Goal: Check status: Verify the current state of an ongoing process or item

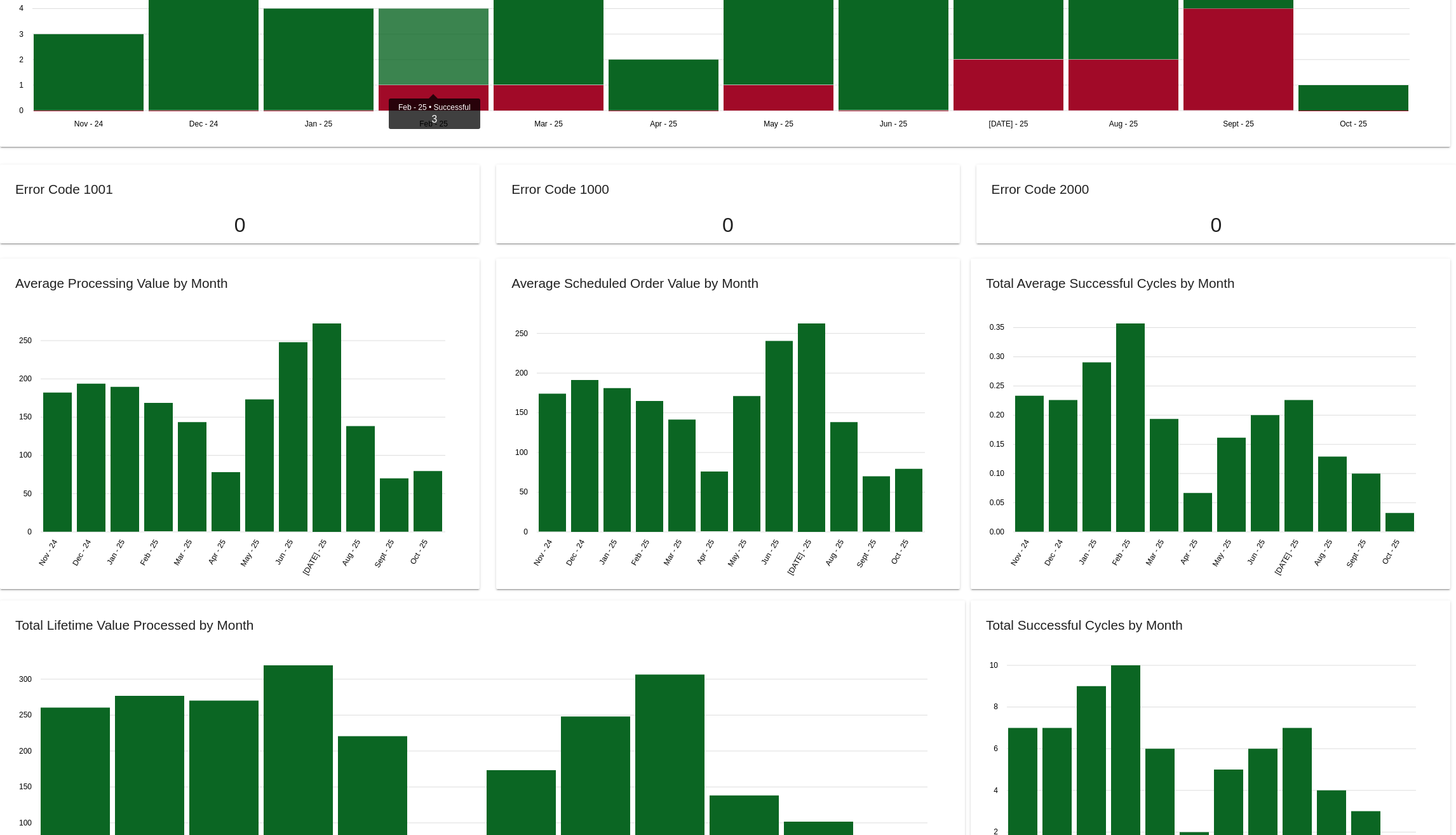
scroll to position [1320, 0]
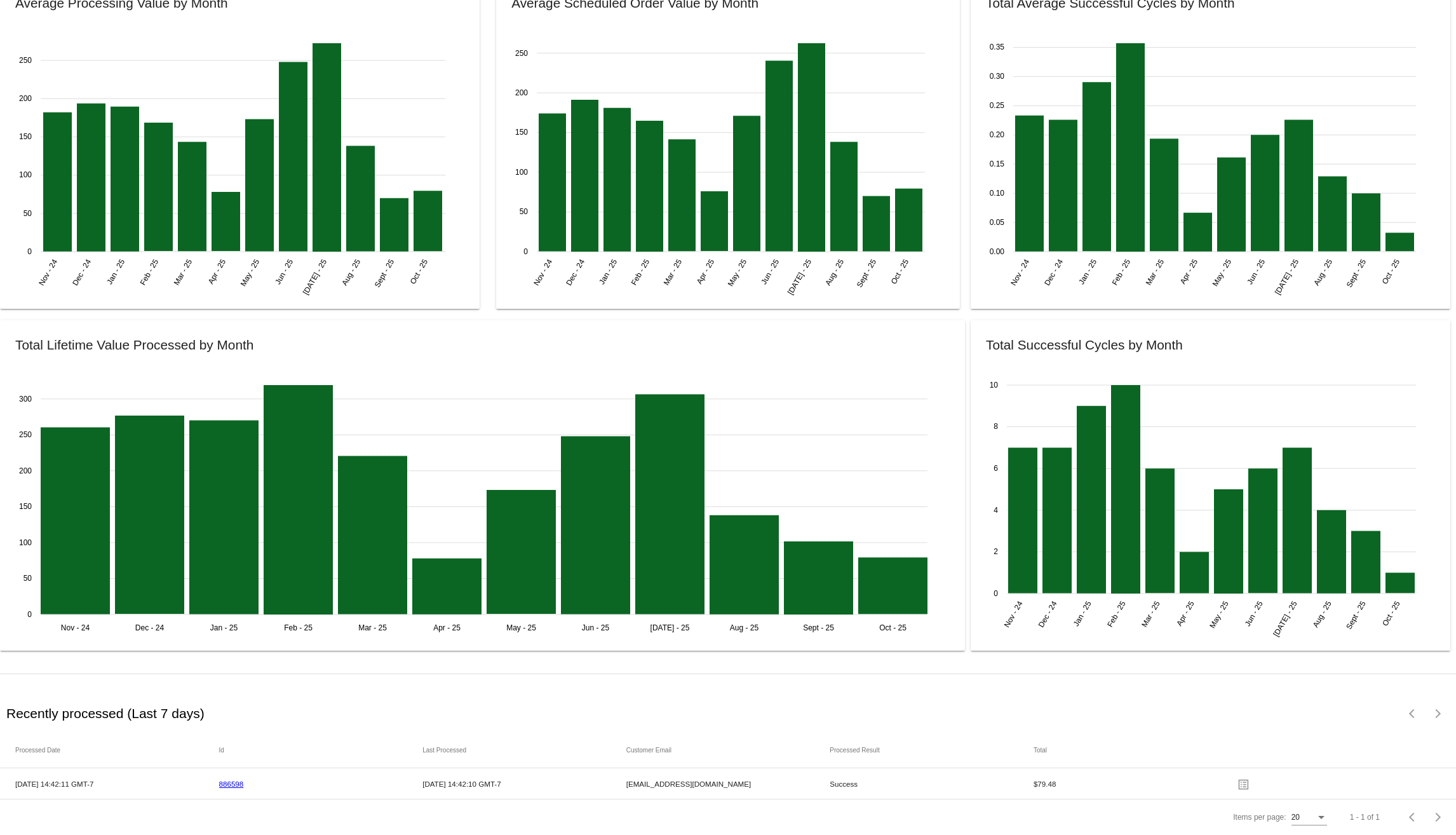
click at [1316, 816] on div "Items per page:" at bounding box center [1320, 818] width 11 height 9
click at [1311, 814] on span "100" at bounding box center [1300, 810] width 36 height 22
click at [157, 695] on div "Recently processed (Last 7 days)" at bounding box center [365, 713] width 726 height 37
click at [112, 709] on h2 "Recently processed (Last 7 days)" at bounding box center [106, 713] width 198 height 15
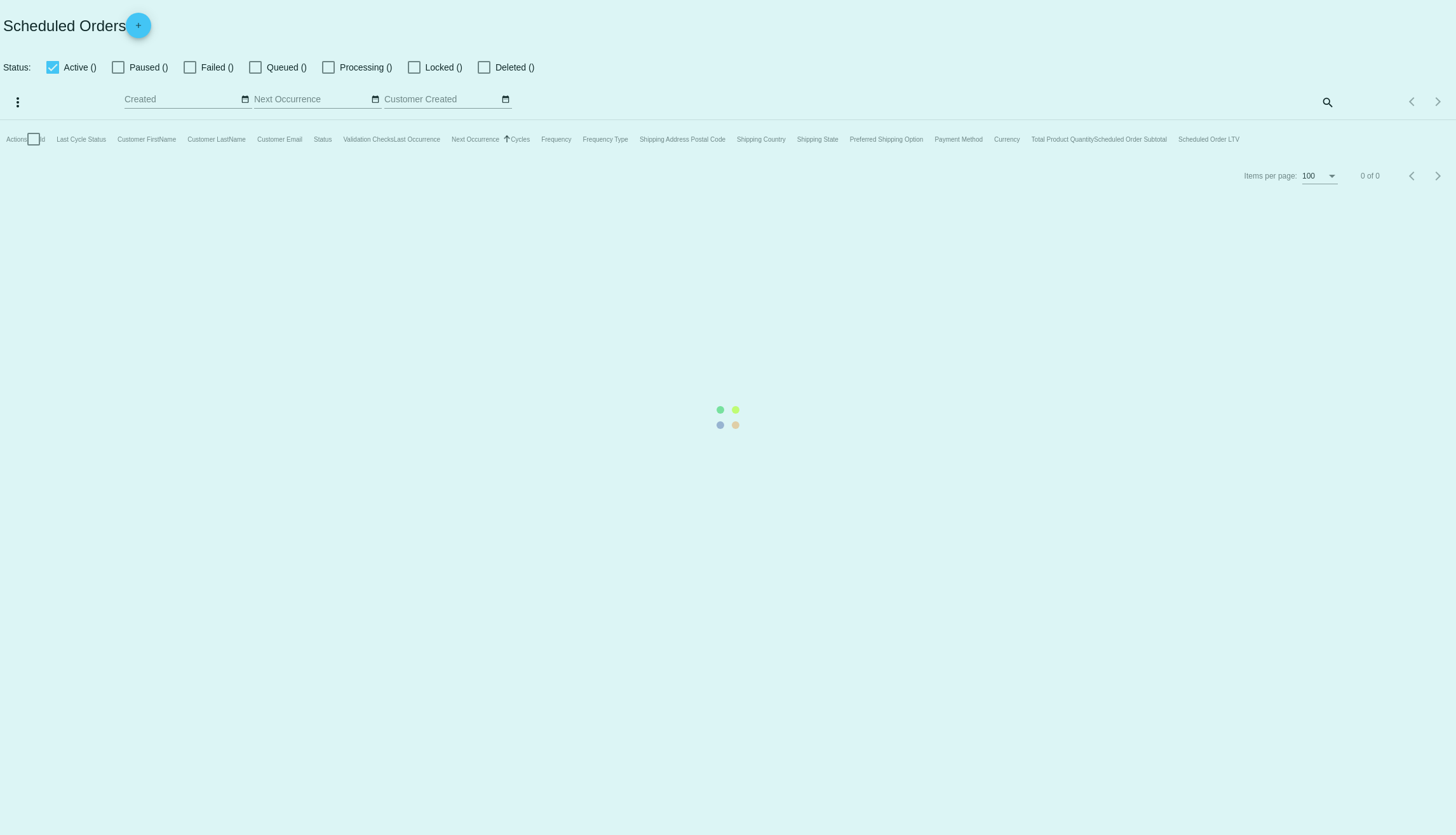
click at [521, 158] on mat-table "Actions Id Last Cycle Status Customer FirstName Customer LastName Customer Emai…" at bounding box center [728, 138] width 1456 height 38
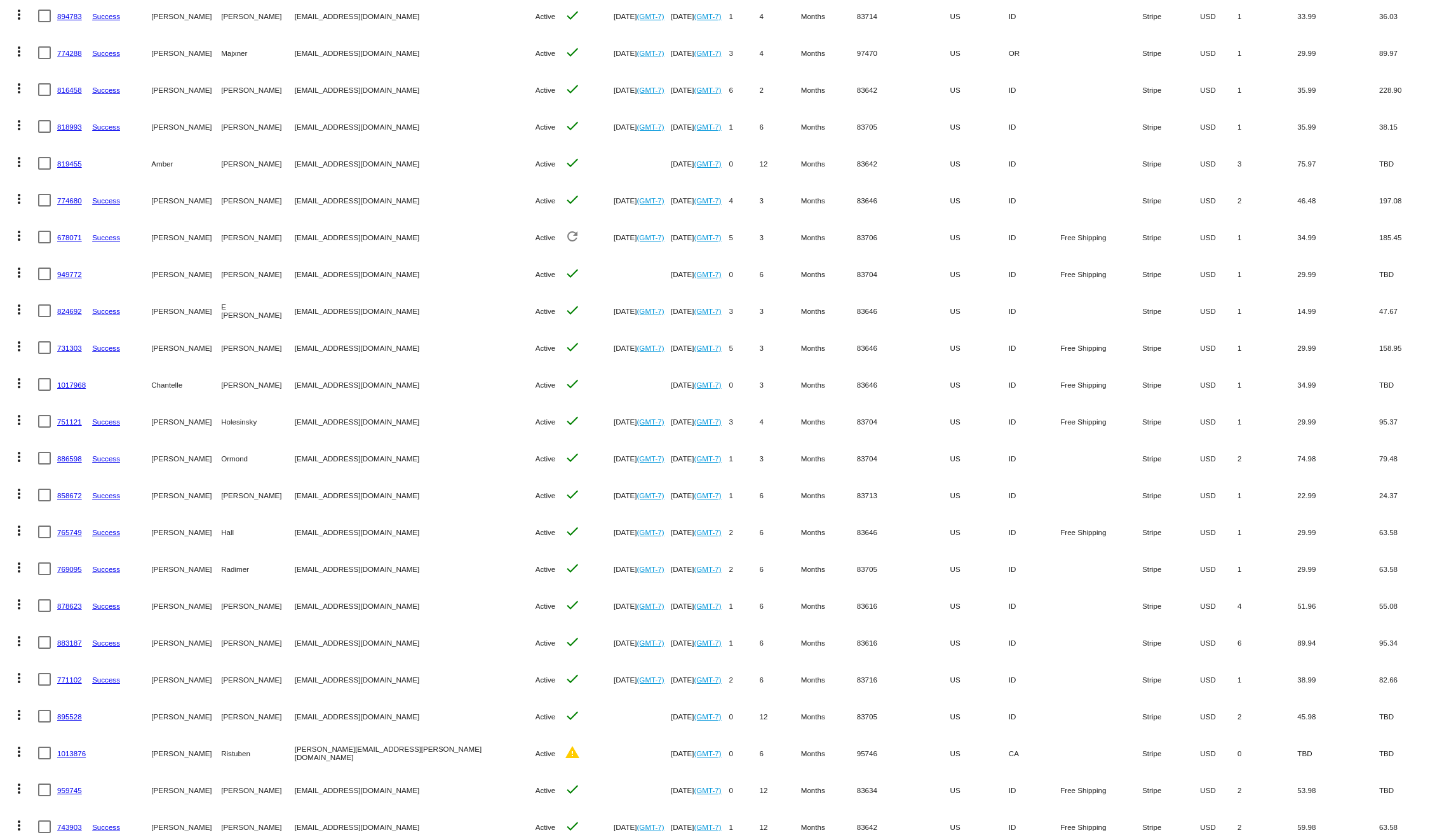
scroll to position [252, 0]
